Goal: Navigation & Orientation: Find specific page/section

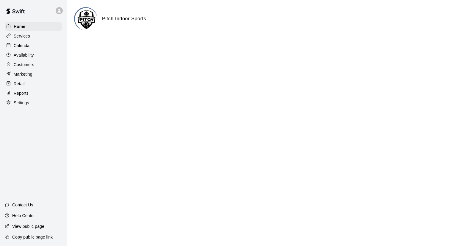
click at [18, 105] on p "Settings" at bounding box center [21, 103] width 15 height 6
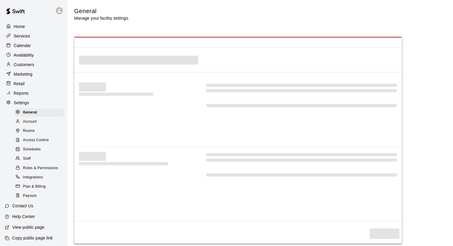
select select "**"
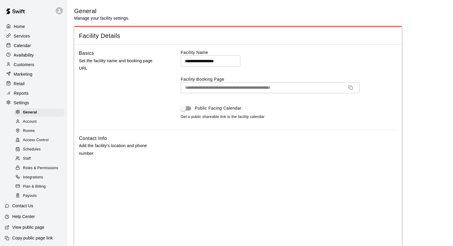
click at [35, 134] on span "Rooms" at bounding box center [29, 131] width 12 height 6
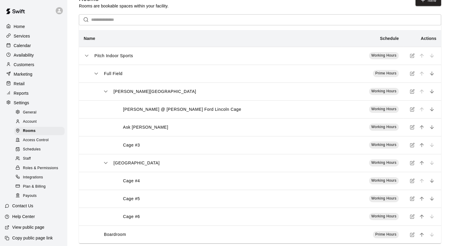
scroll to position [23, 0]
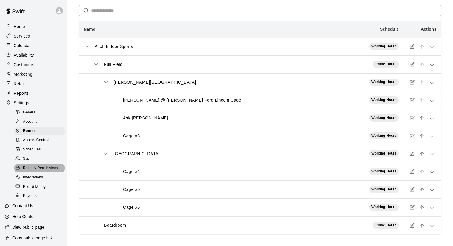
click at [45, 171] on span "Roles & Permissions" at bounding box center [40, 168] width 35 height 6
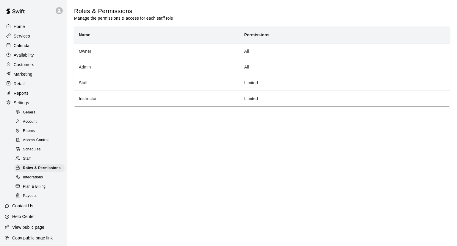
click at [34, 68] on p "Customers" at bounding box center [24, 65] width 21 height 6
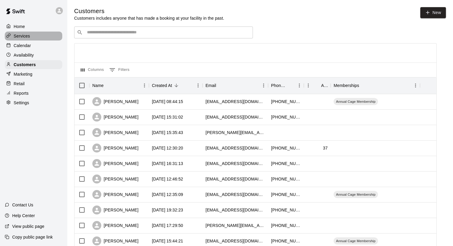
click at [31, 35] on div "Services" at bounding box center [33, 36] width 57 height 9
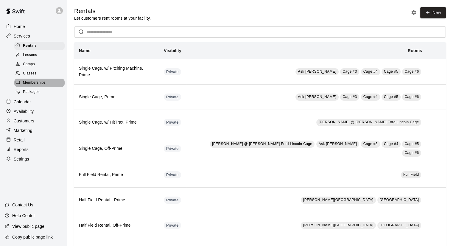
click at [31, 86] on span "Memberships" at bounding box center [34, 83] width 23 height 6
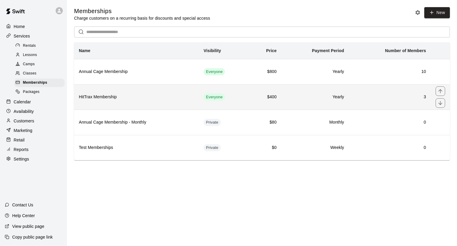
click at [188, 94] on th "HitTrax Membership" at bounding box center [136, 96] width 125 height 25
